Goal: Task Accomplishment & Management: Manage account settings

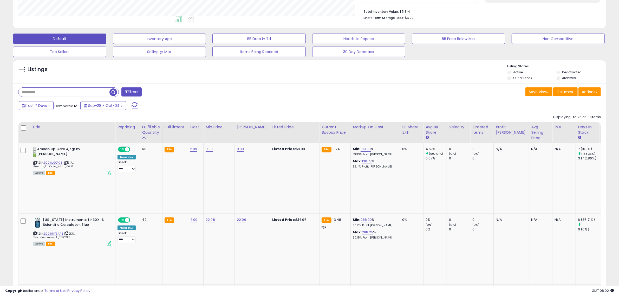
scroll to position [132, 0]
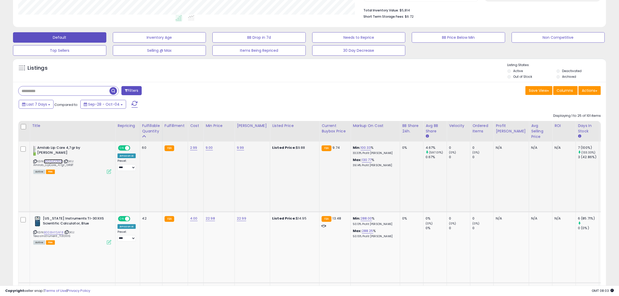
click at [55, 161] on link "B006JCO108" at bounding box center [53, 161] width 19 height 4
click at [210, 146] on link "9.00" at bounding box center [209, 147] width 7 height 5
click at [188, 137] on input "****" at bounding box center [193, 134] width 46 height 9
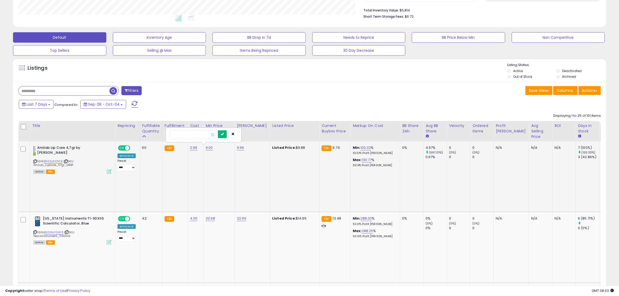
type input "*"
click at [224, 133] on icon "submit" at bounding box center [222, 133] width 3 height 3
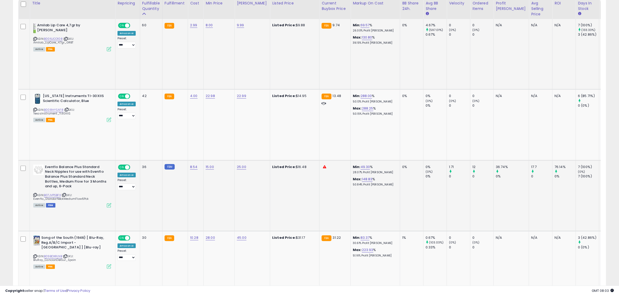
scroll to position [261, 0]
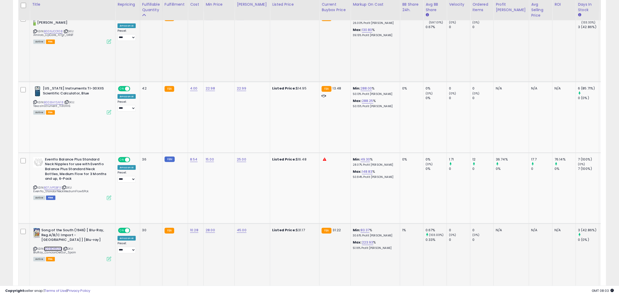
click at [56, 246] on link "B09BDXRLNB" at bounding box center [53, 248] width 18 height 4
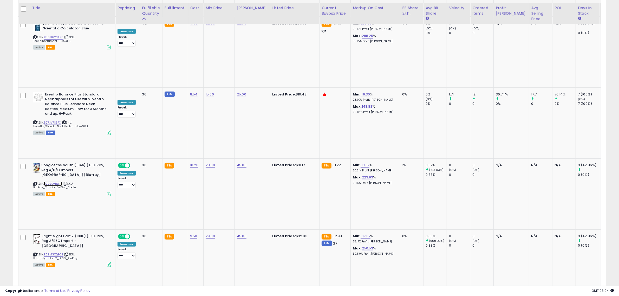
scroll to position [359, 0]
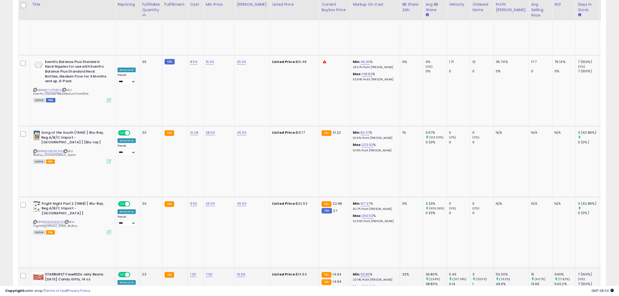
click at [56, 286] on link "B0792FVBFM" at bounding box center [53, 288] width 19 height 4
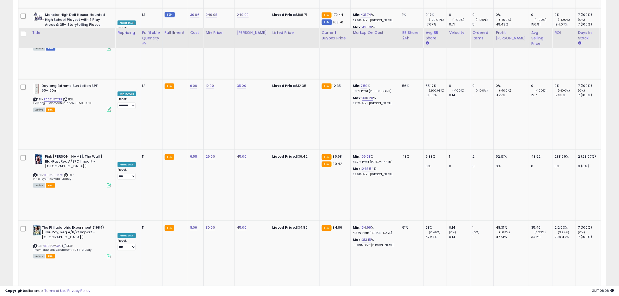
scroll to position [1009, 0]
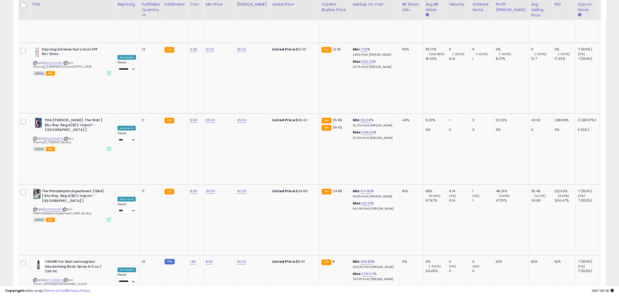
drag, startPoint x: 548, startPoint y: 261, endPoint x: 534, endPoint y: 262, distance: 13.5
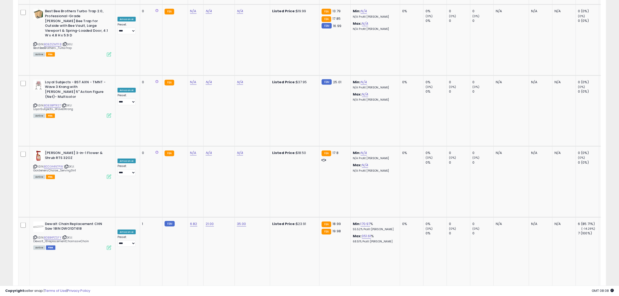
scroll to position [1044, 0]
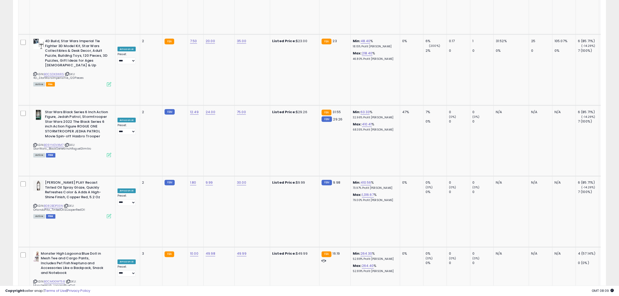
scroll to position [1092, 0]
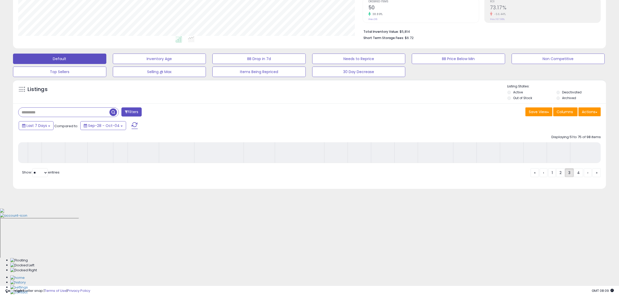
scroll to position [28, 0]
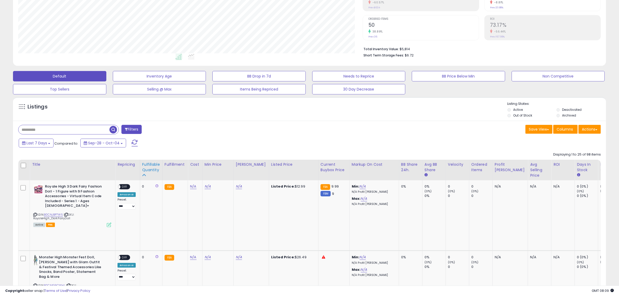
click at [151, 168] on div "Fulfillable Quantity" at bounding box center [151, 167] width 18 height 11
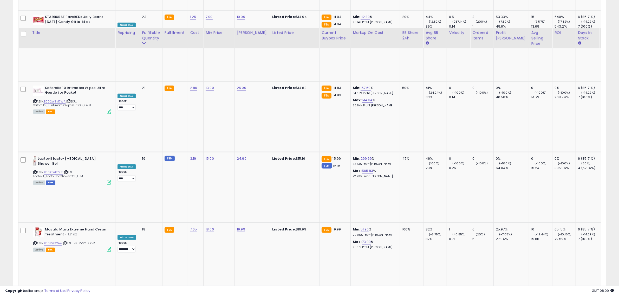
scroll to position [645, 0]
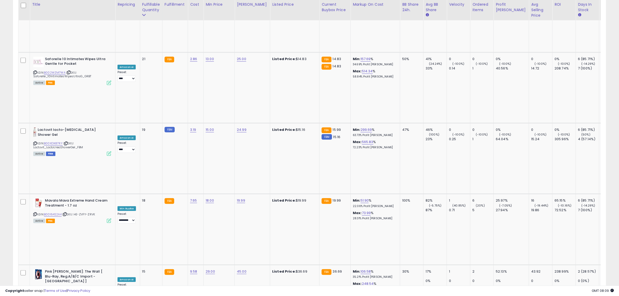
click at [202, 151] on input "*****" at bounding box center [193, 147] width 46 height 9
type input "**"
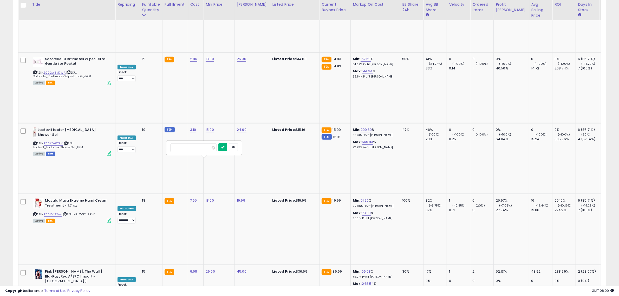
click at [227, 147] on button "submit" at bounding box center [222, 147] width 9 height 8
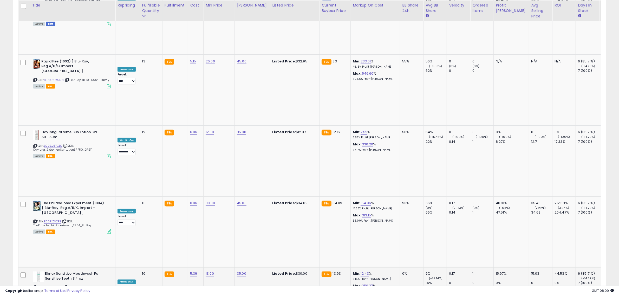
scroll to position [998, 0]
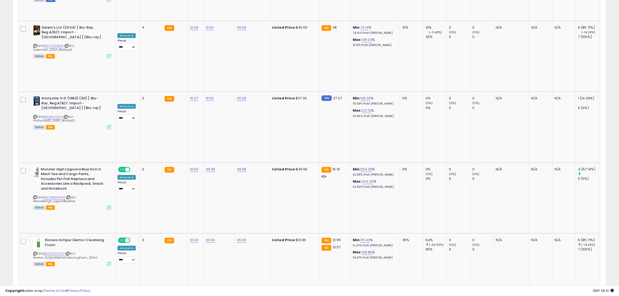
scroll to position [552, 0]
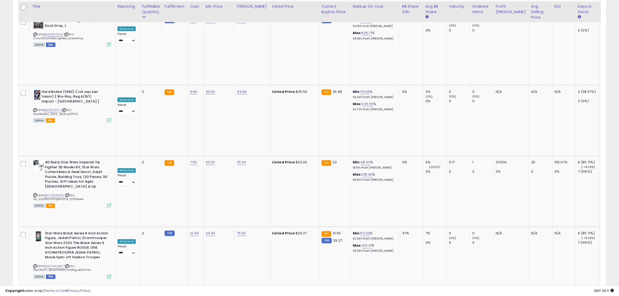
scroll to position [1110, 0]
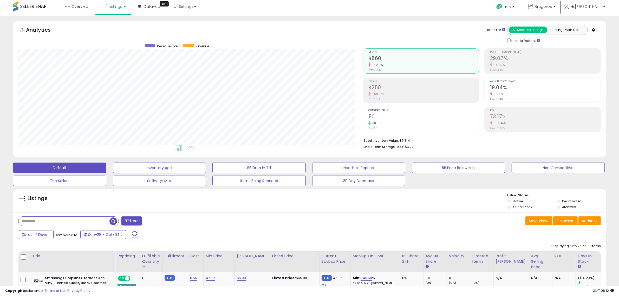
scroll to position [0, 0]
